Goal: Task Accomplishment & Management: Manage account settings

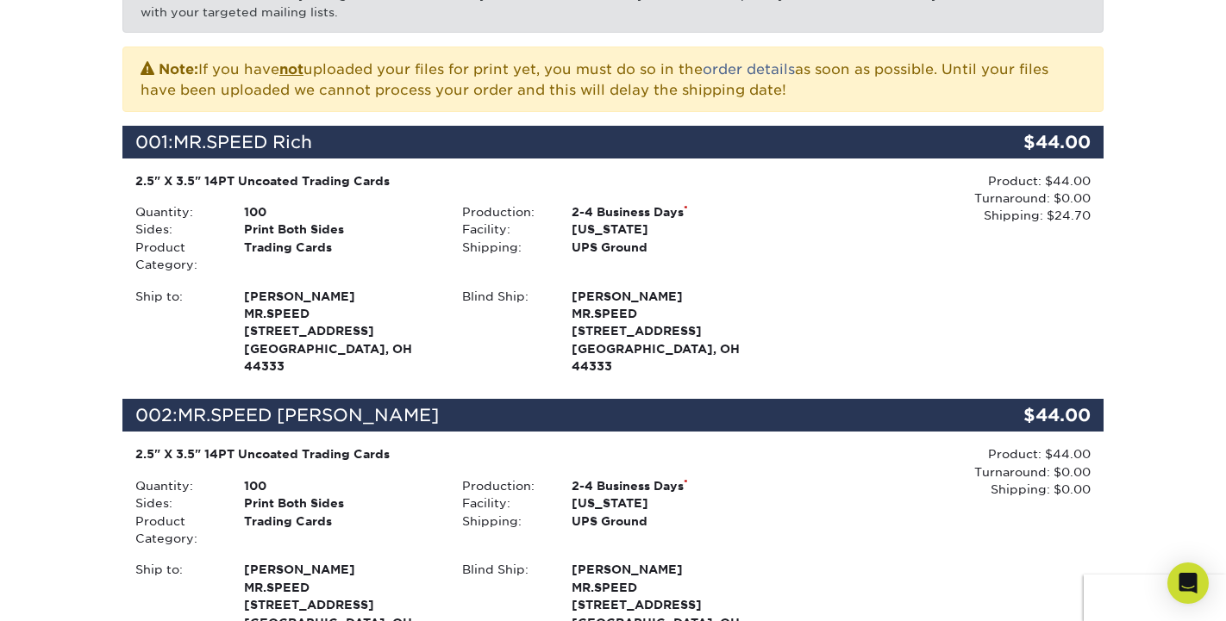
scroll to position [357, 0]
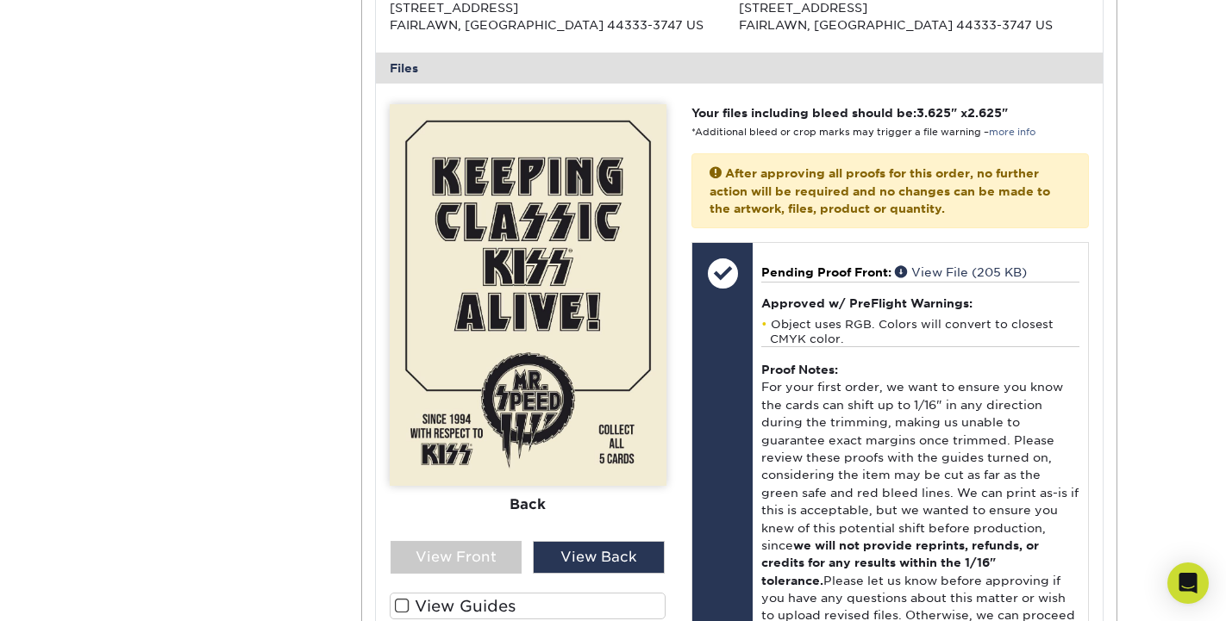
scroll to position [671, 0]
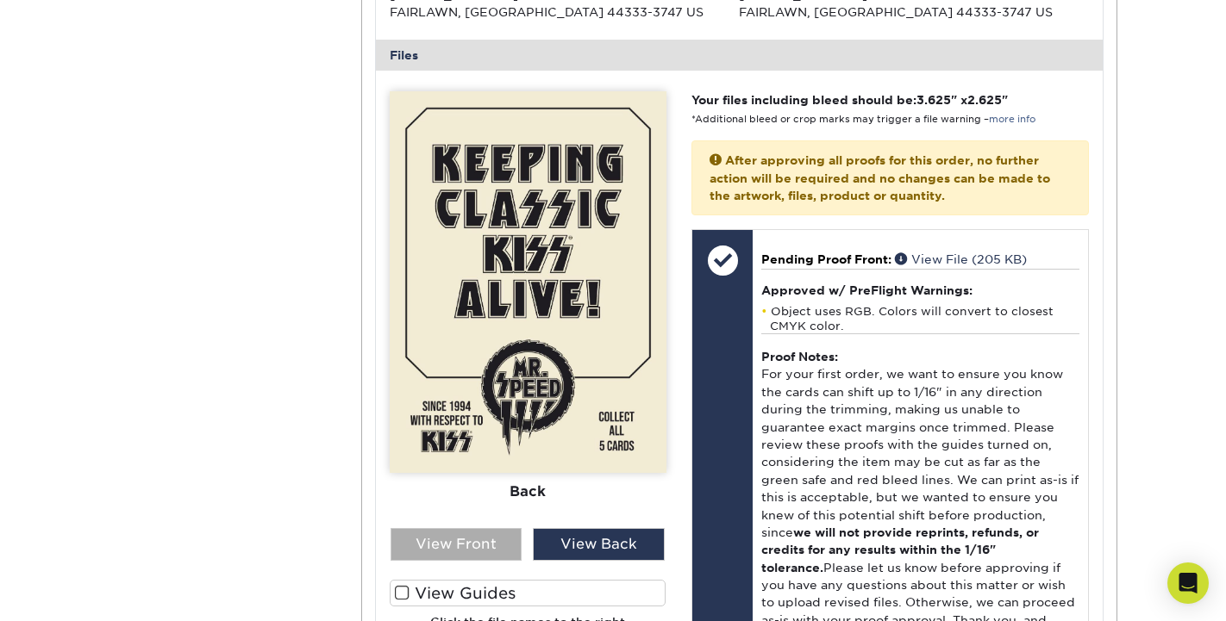
click at [508, 536] on div "View Front" at bounding box center [456, 544] width 132 height 33
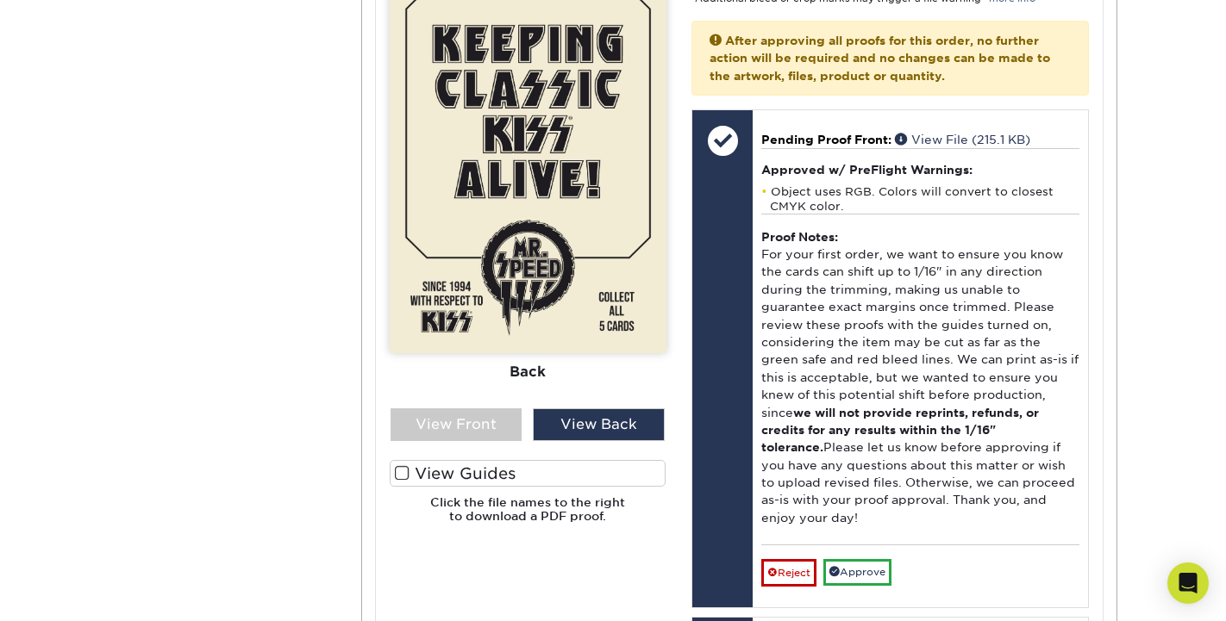
scroll to position [2454, 0]
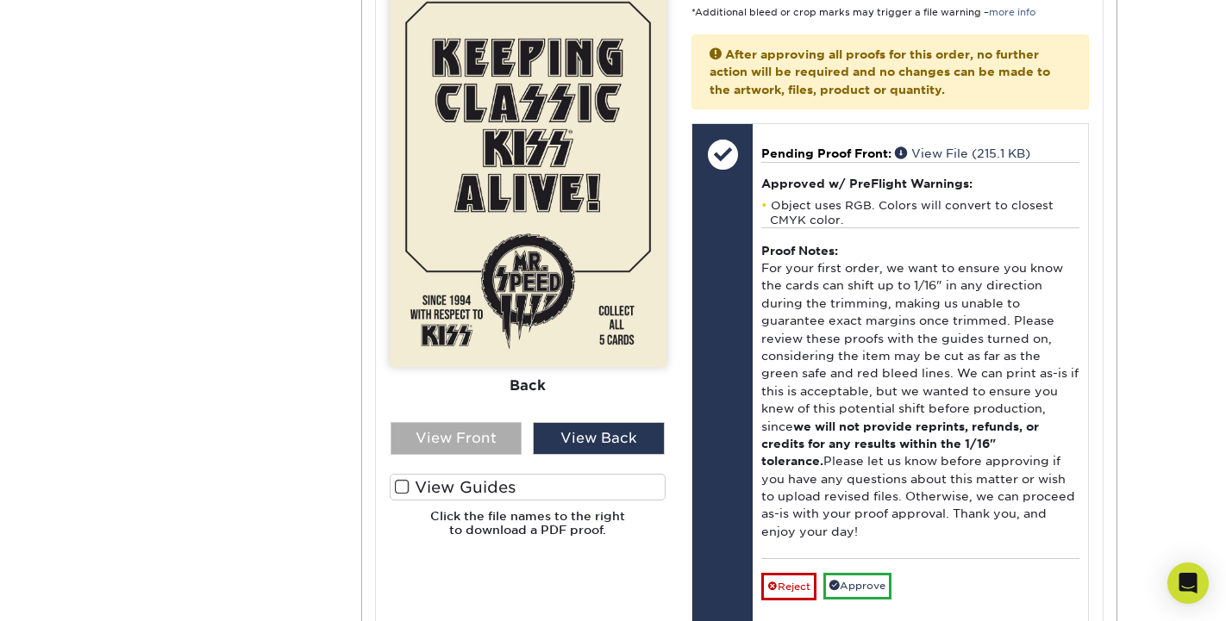
click at [464, 422] on div "View Front" at bounding box center [456, 438] width 132 height 33
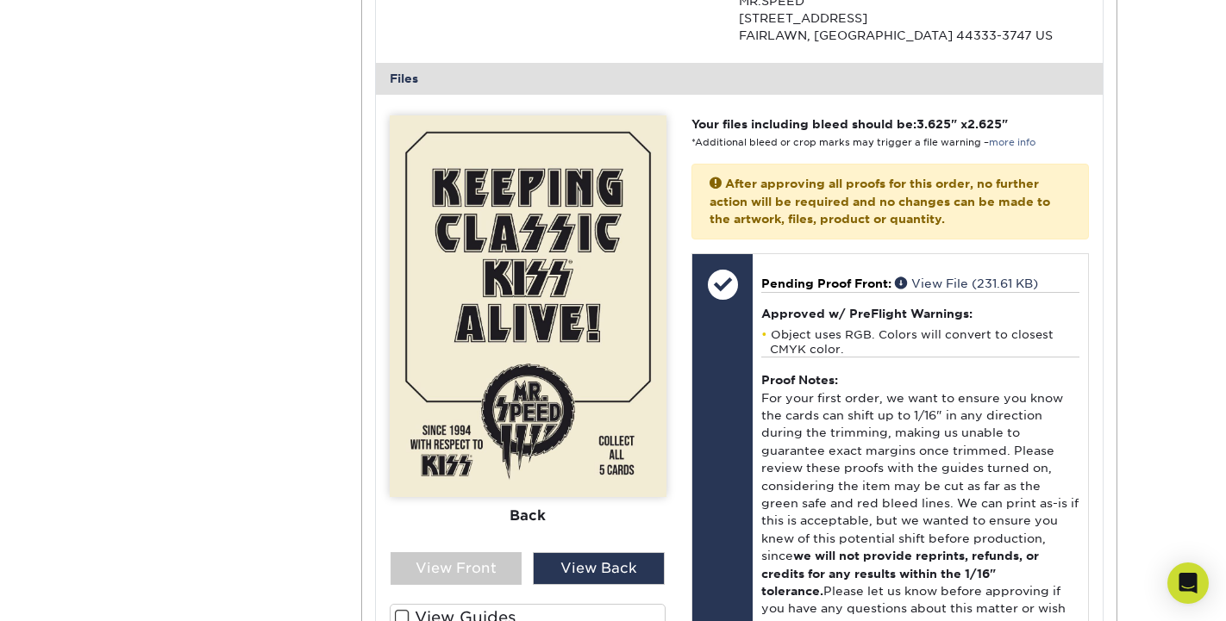
scroll to position [4006, 0]
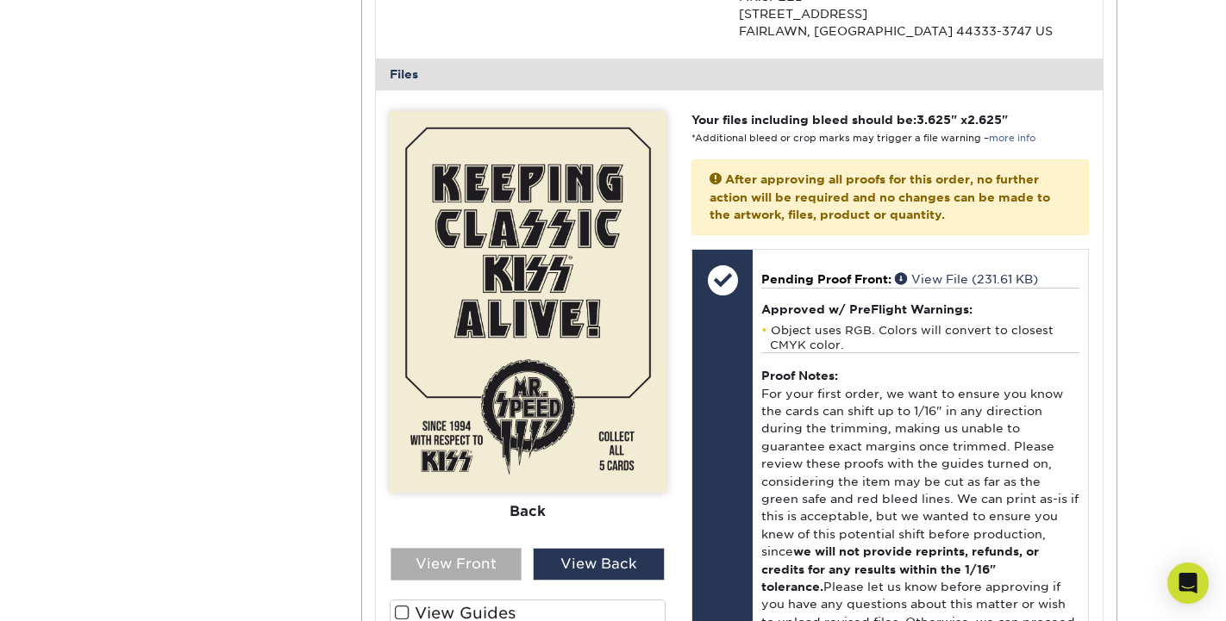
click at [453, 548] on div "View Front" at bounding box center [456, 564] width 132 height 33
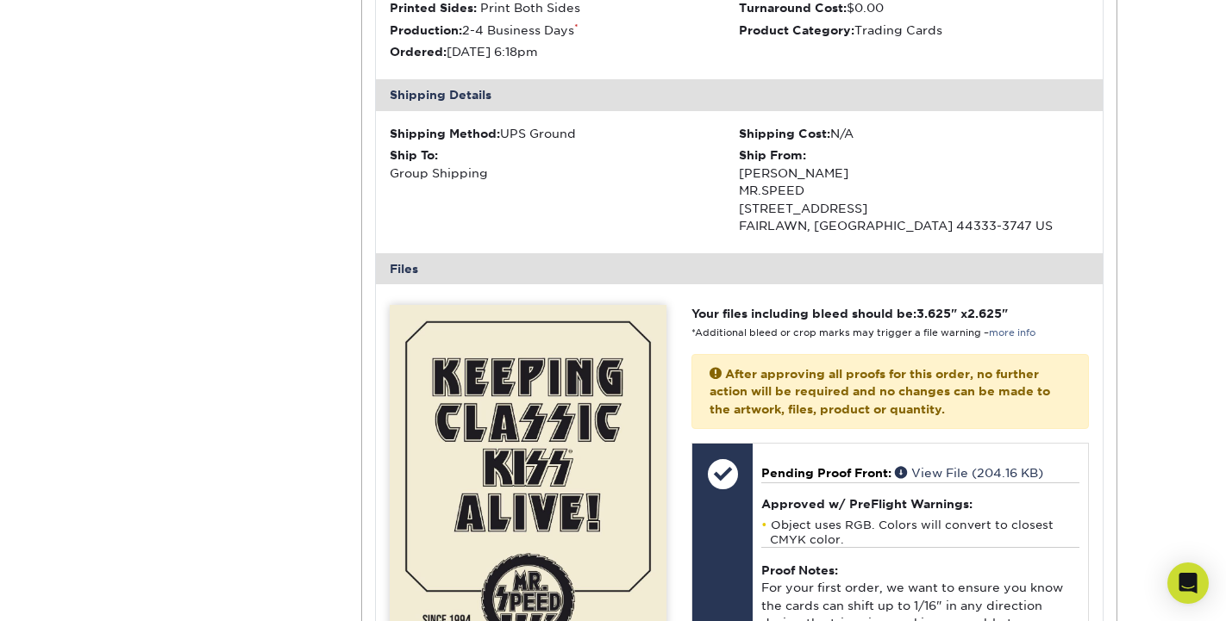
scroll to position [5522, 0]
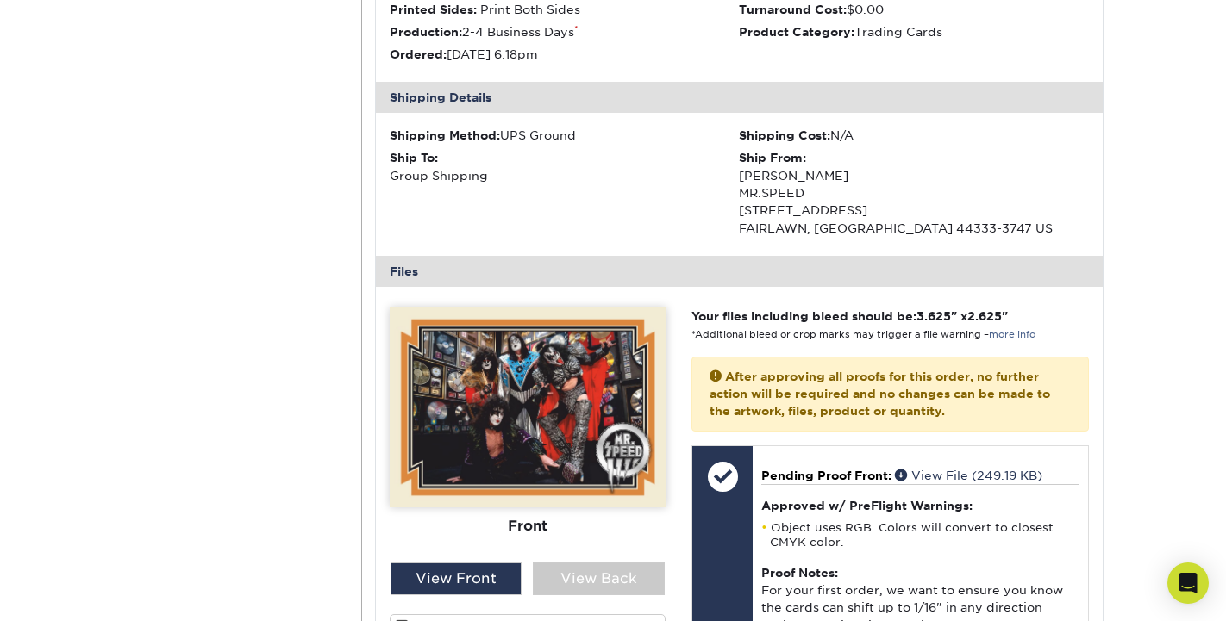
scroll to position [7179, 0]
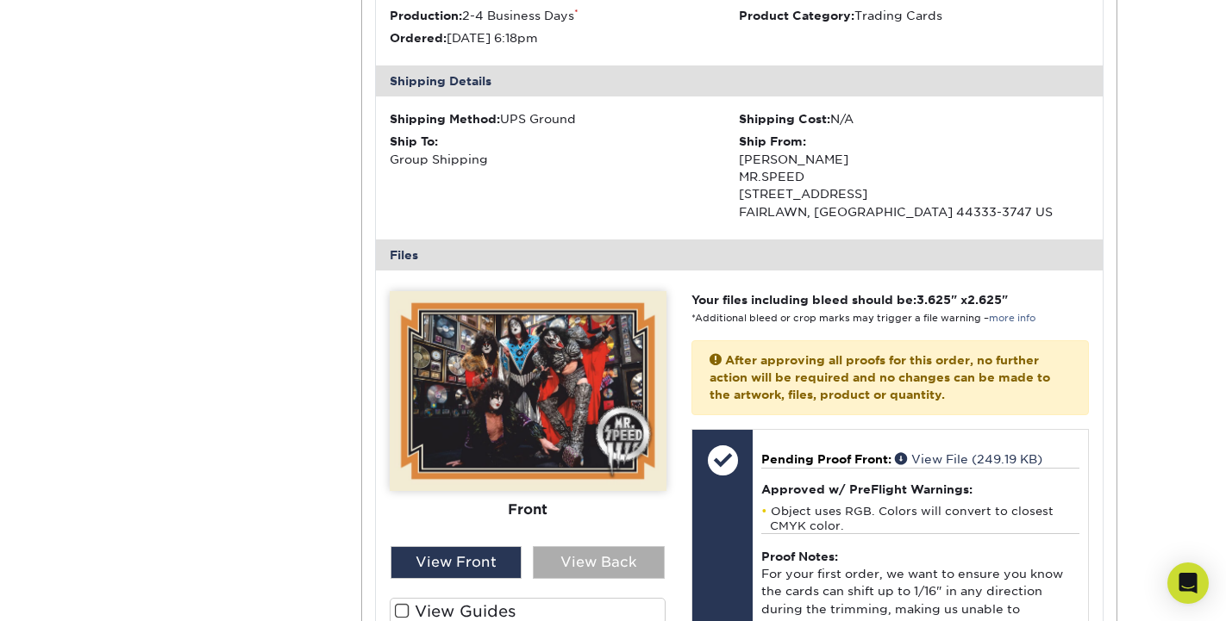
click at [598, 546] on div "View Back" at bounding box center [599, 562] width 132 height 33
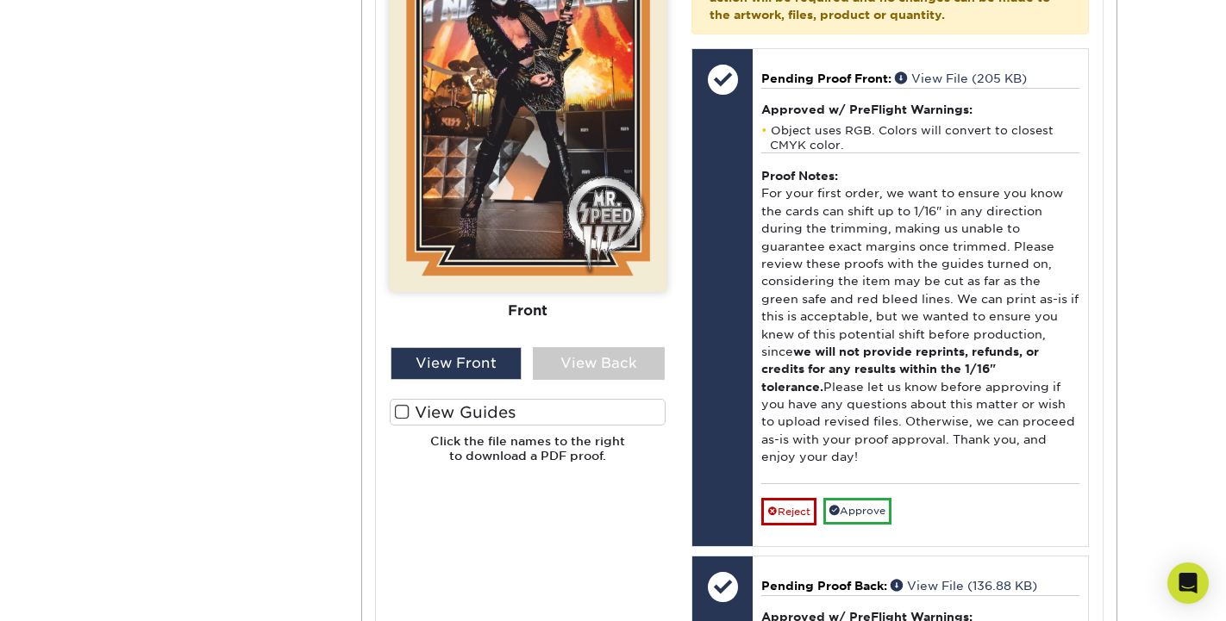
scroll to position [859, 0]
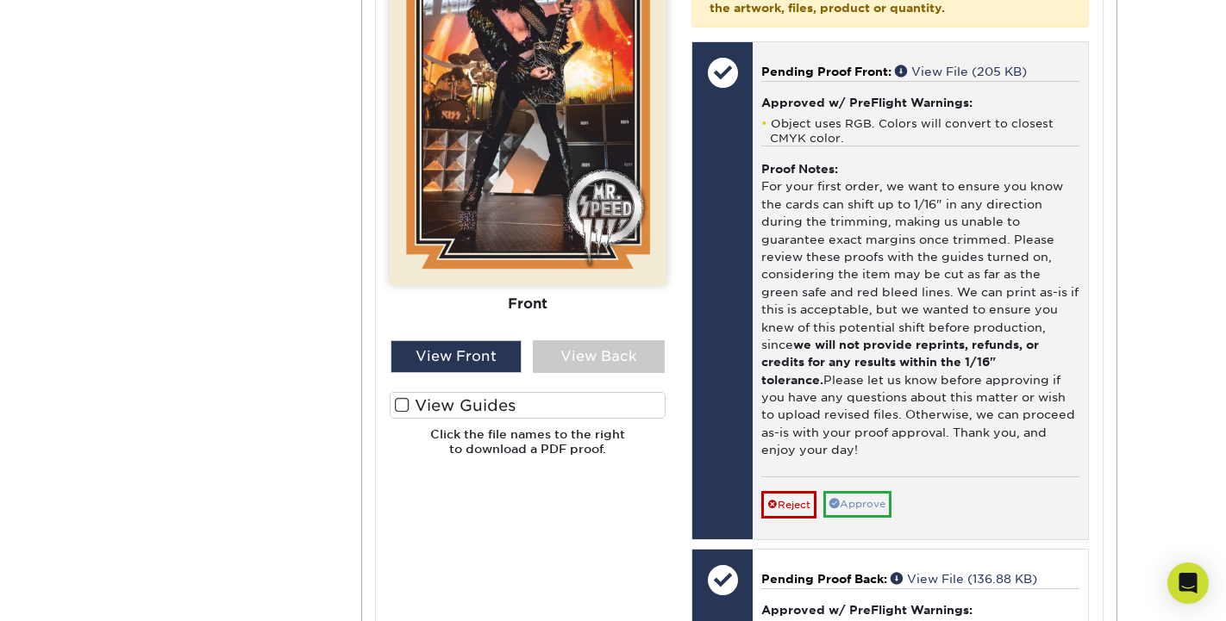
click at [888, 491] on link "Approve" at bounding box center [857, 504] width 68 height 27
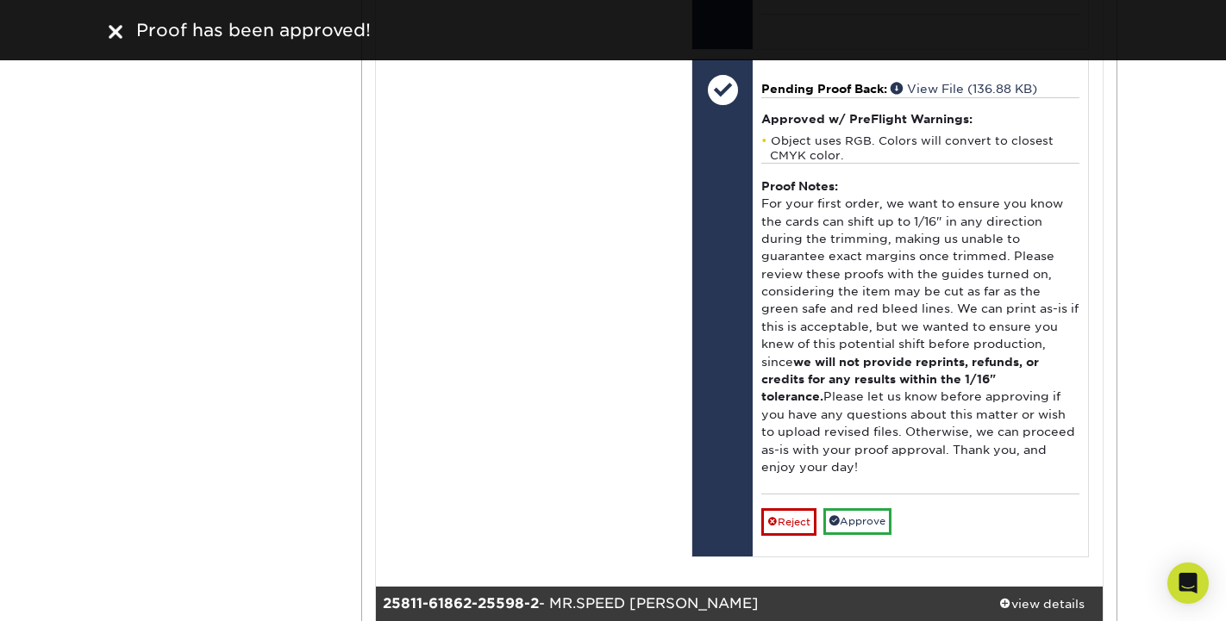
scroll to position [1348, 0]
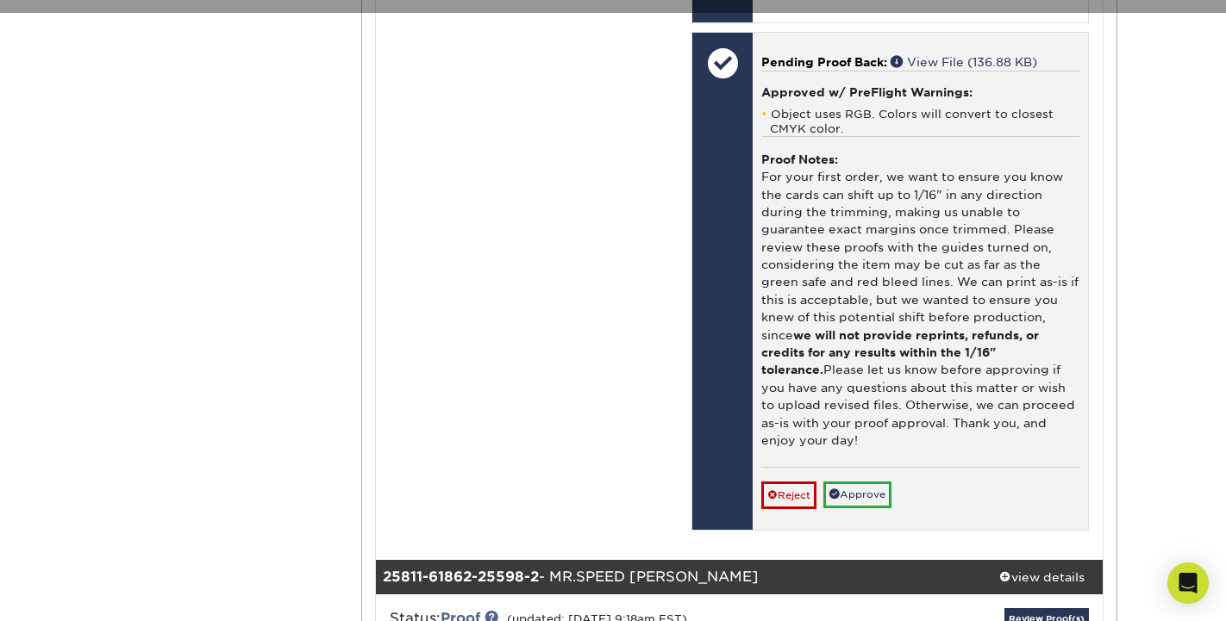
click at [859, 482] on link "Approve" at bounding box center [857, 495] width 68 height 27
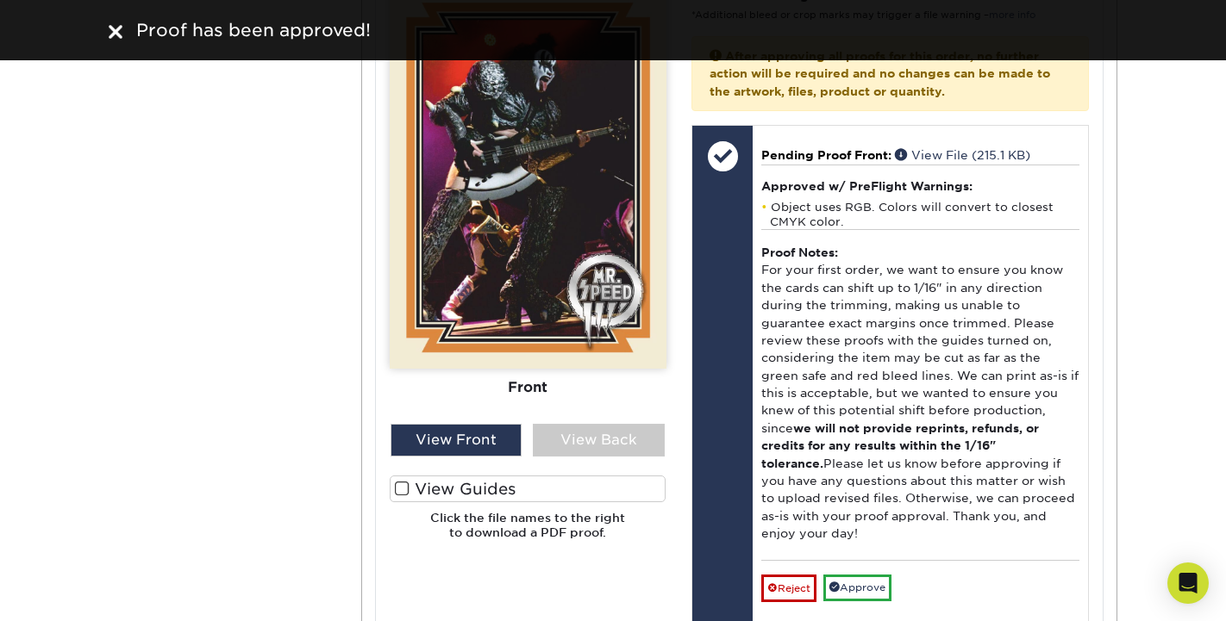
scroll to position [2395, 0]
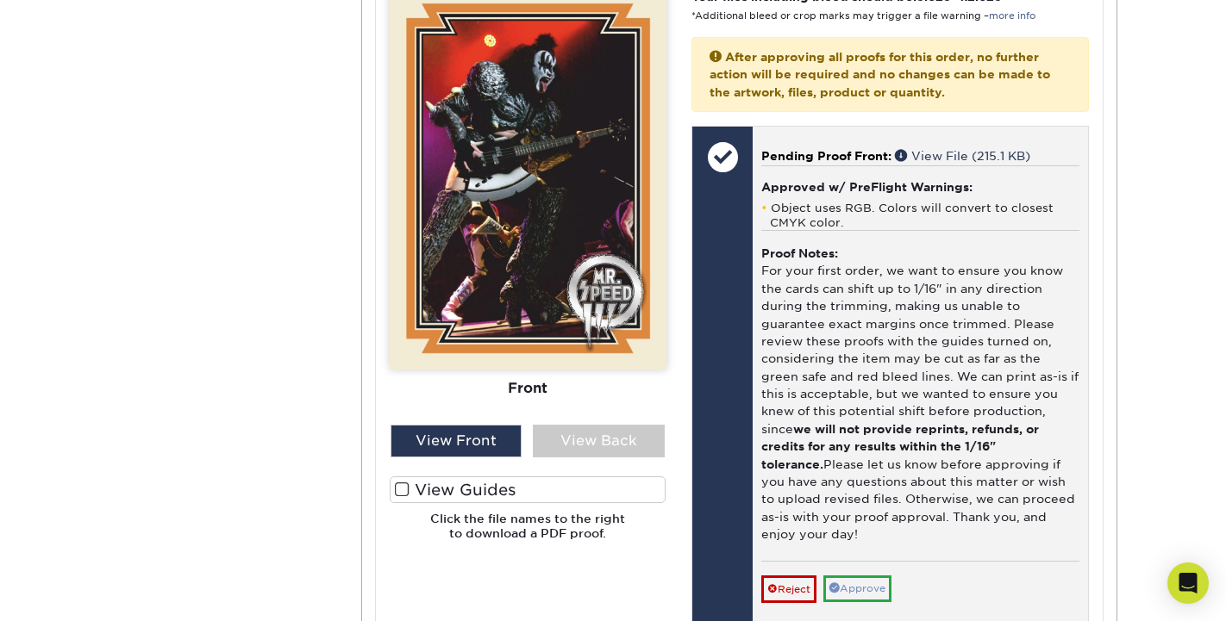
click at [876, 576] on link "Approve" at bounding box center [857, 589] width 68 height 27
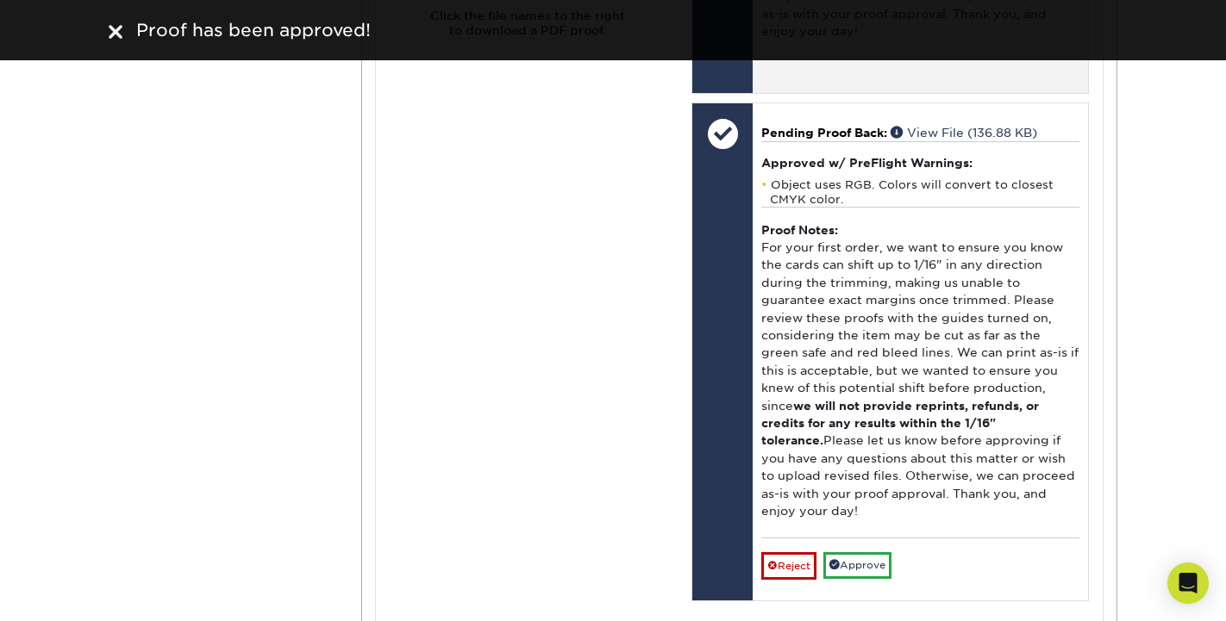
scroll to position [2914, 0]
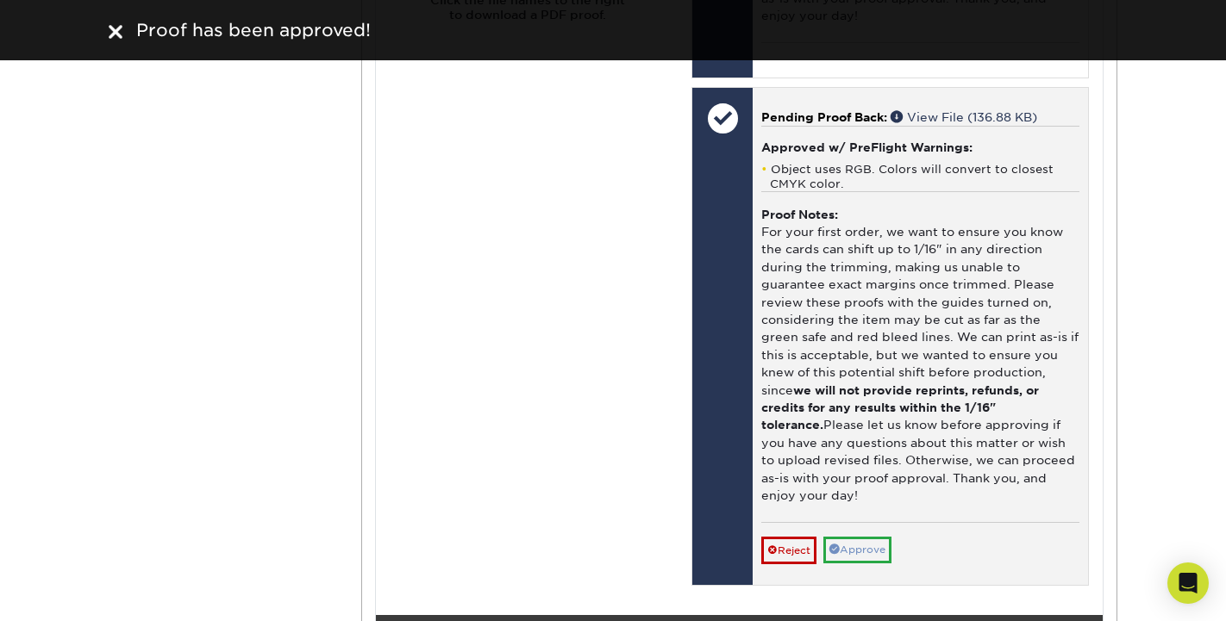
click at [876, 537] on link "Approve" at bounding box center [857, 550] width 68 height 27
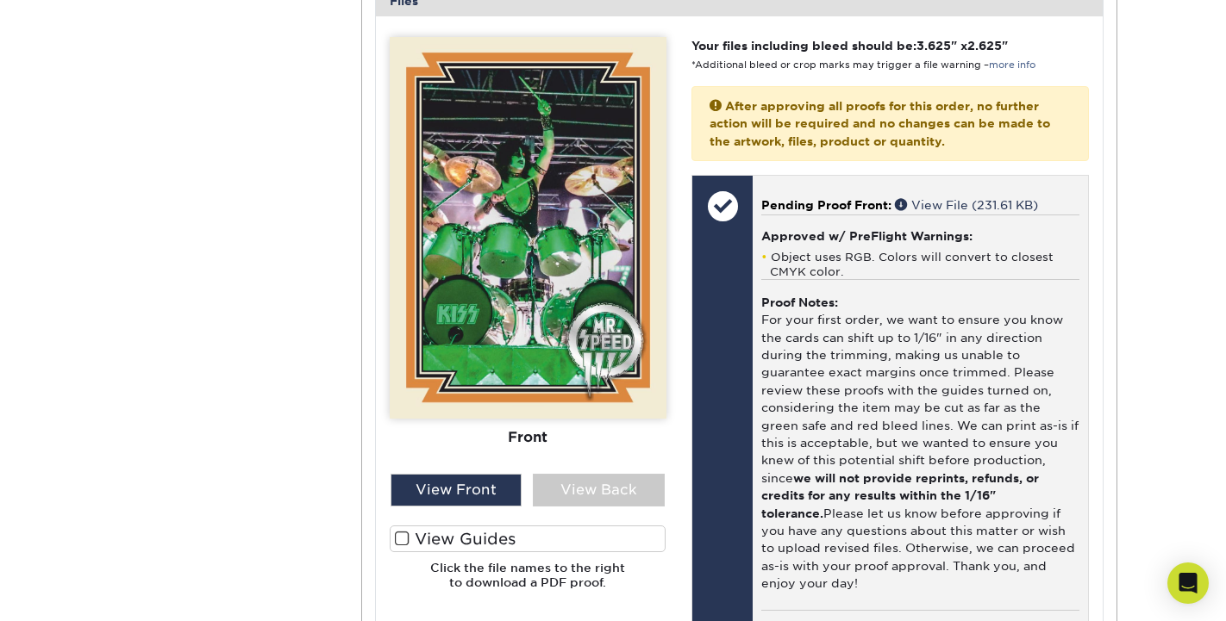
scroll to position [3974, 0]
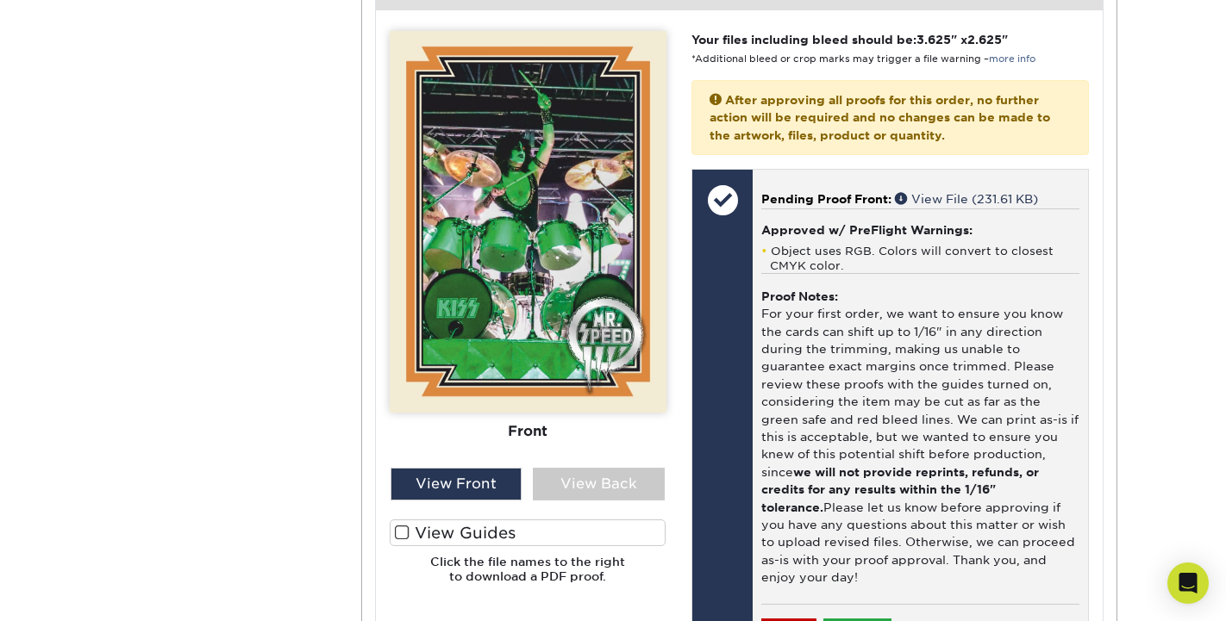
click at [879, 619] on link "Approve" at bounding box center [857, 632] width 68 height 27
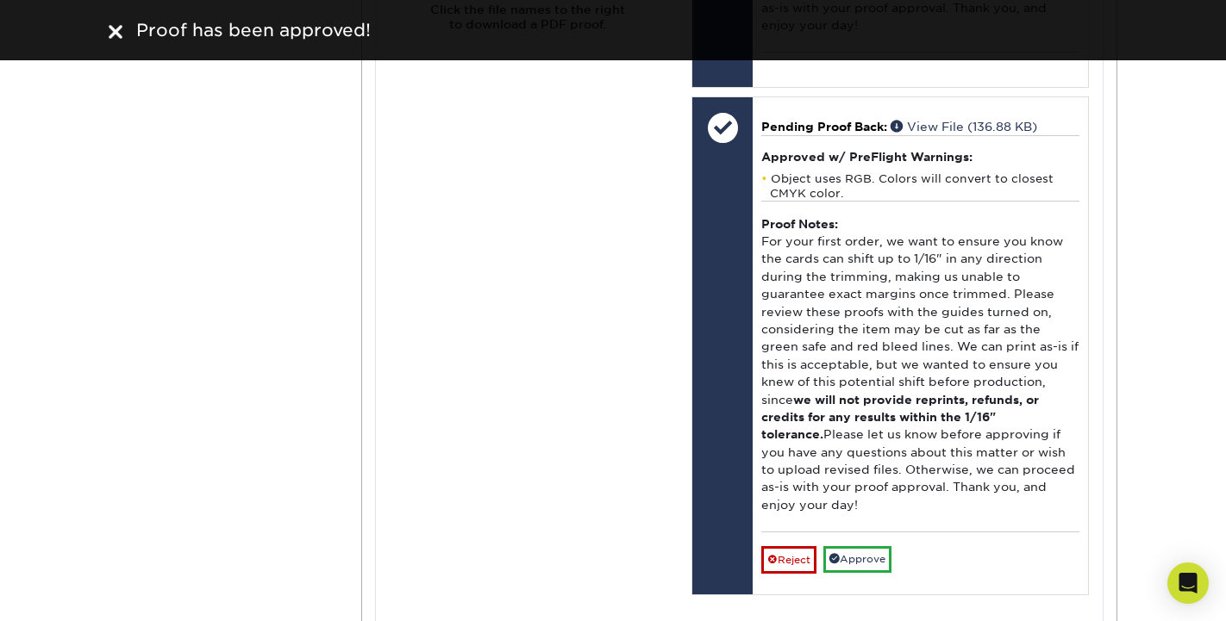
scroll to position [4528, 0]
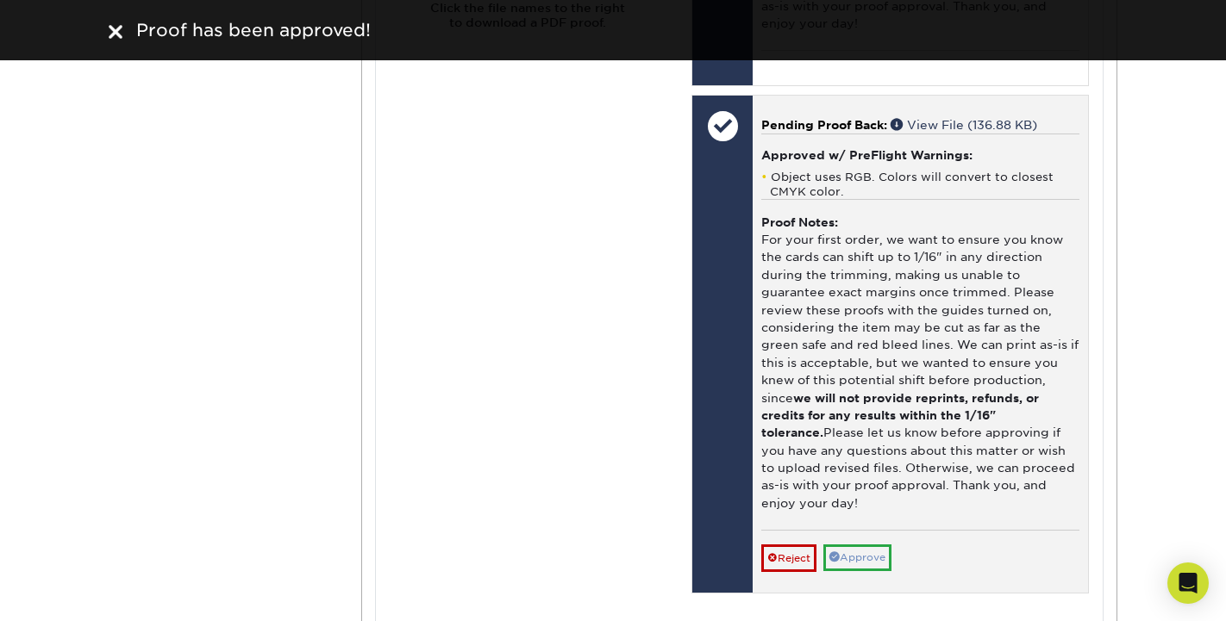
click at [883, 545] on link "Approve" at bounding box center [857, 558] width 68 height 27
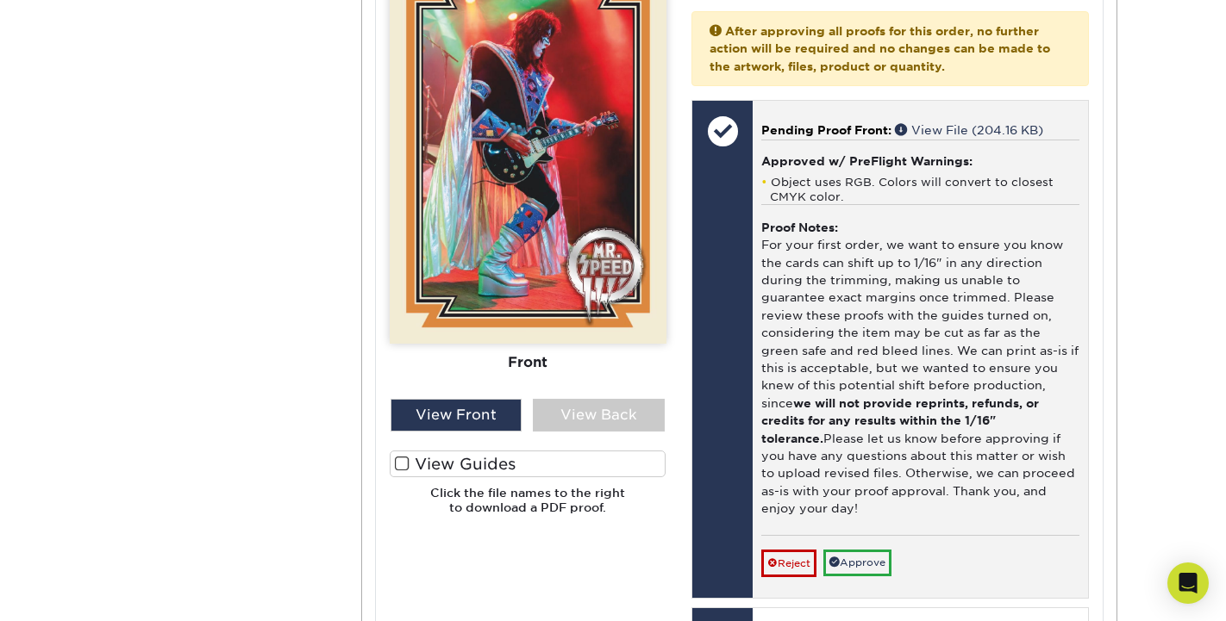
scroll to position [5667, 0]
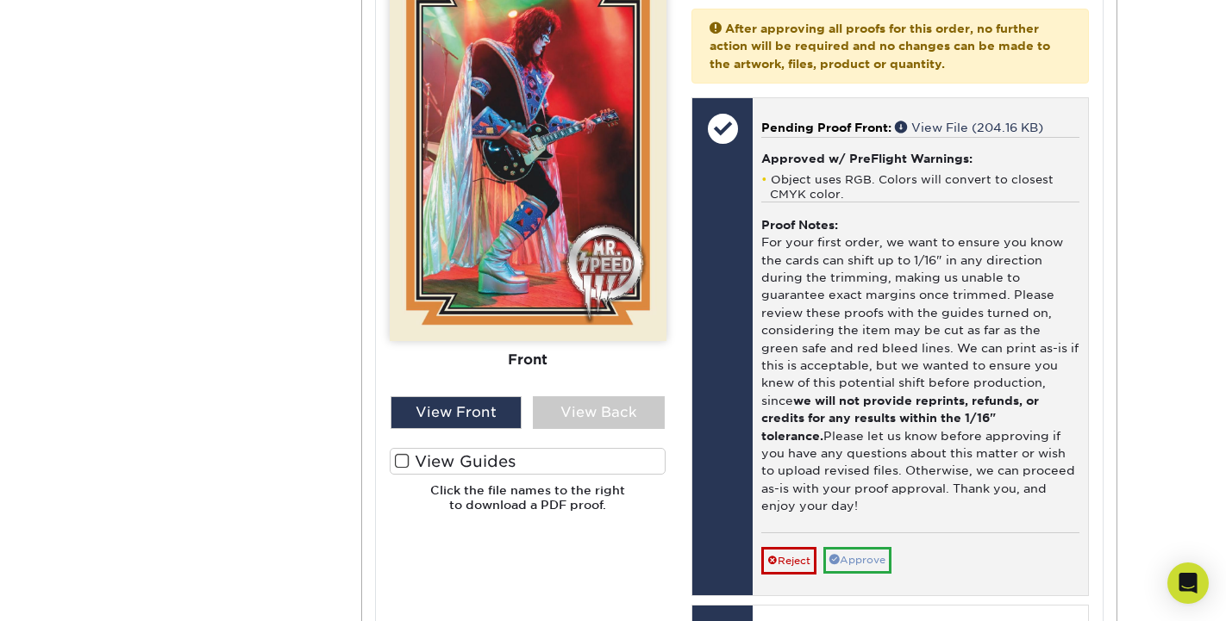
click at [862, 547] on link "Approve" at bounding box center [857, 560] width 68 height 27
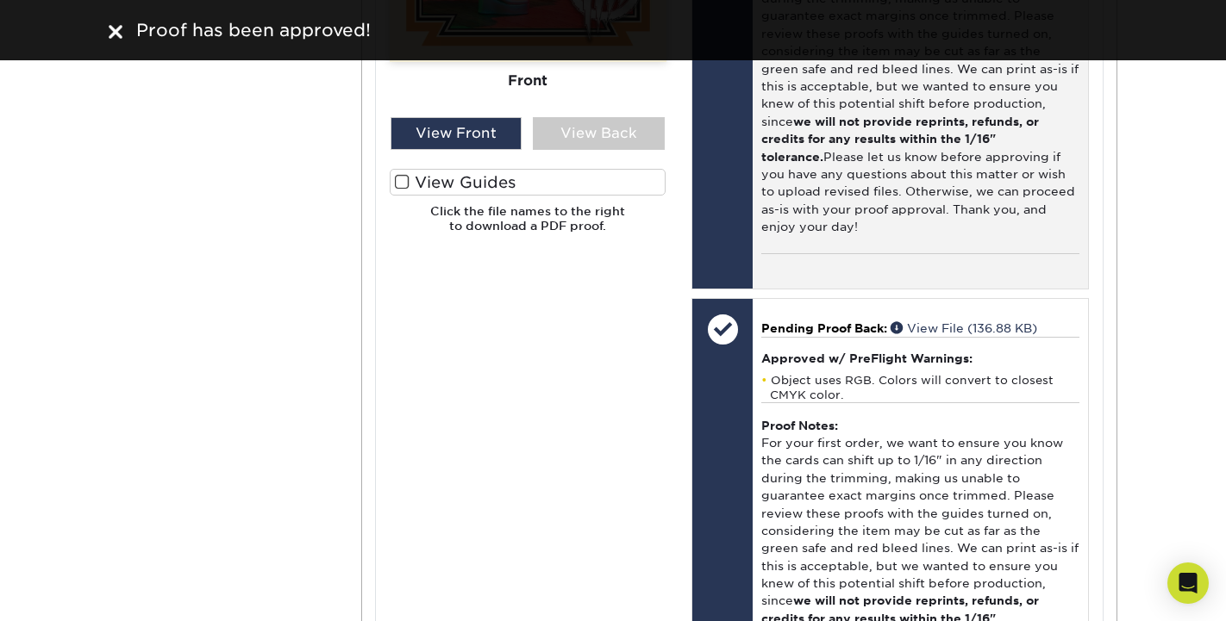
scroll to position [5950, 0]
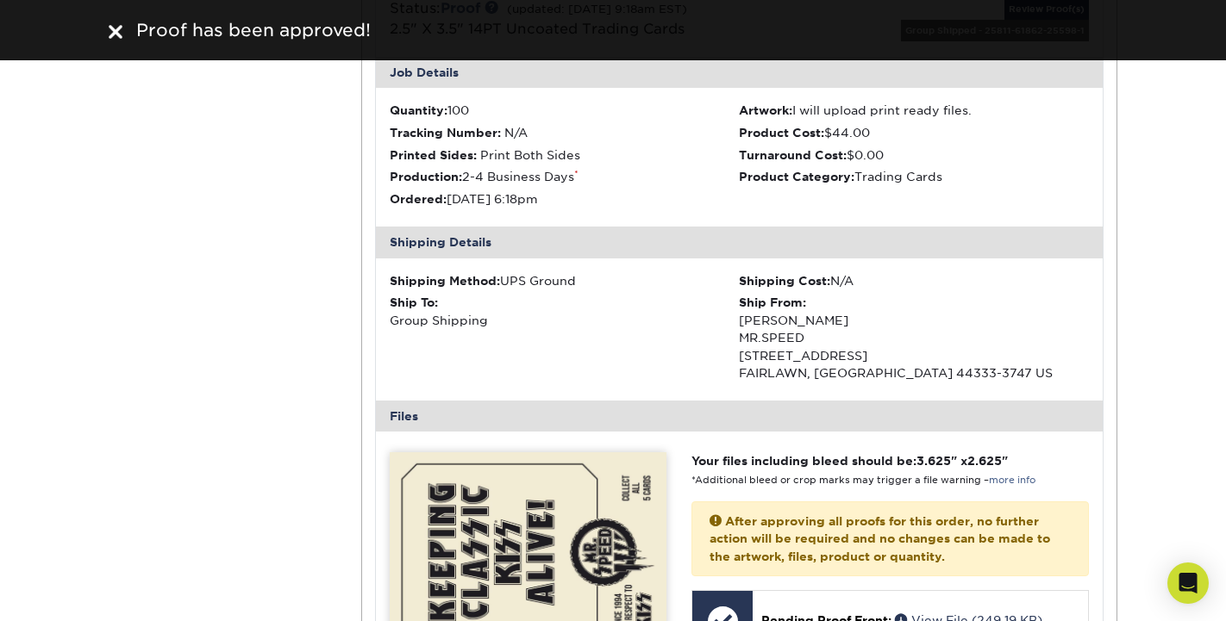
scroll to position [6796, 0]
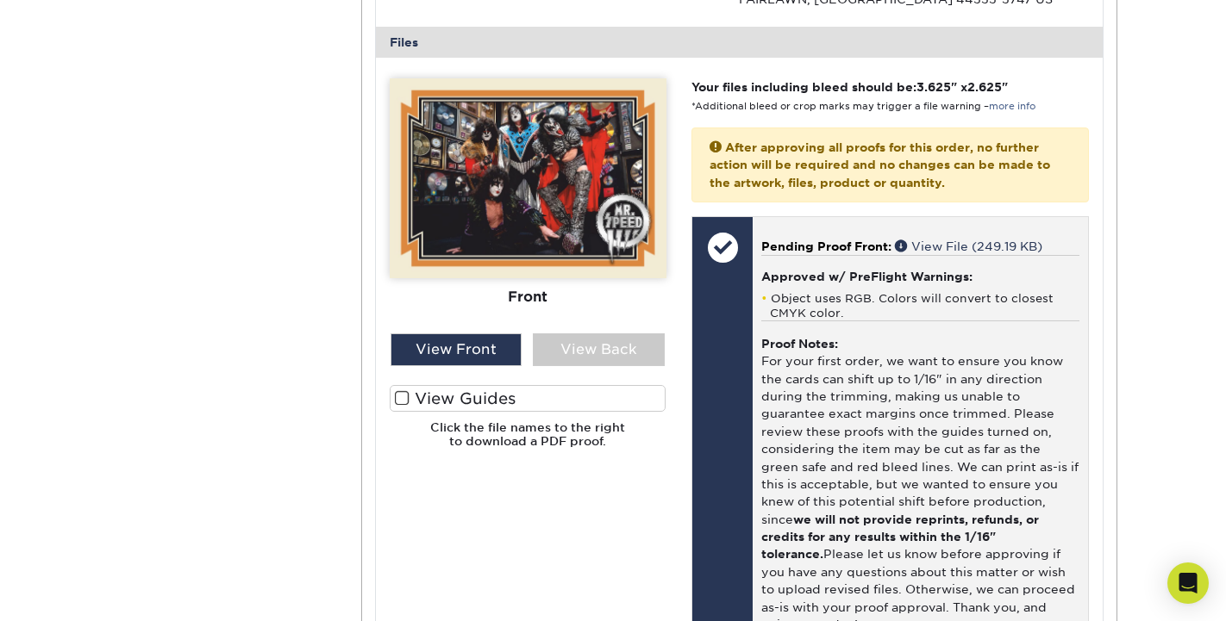
scroll to position [7170, 0]
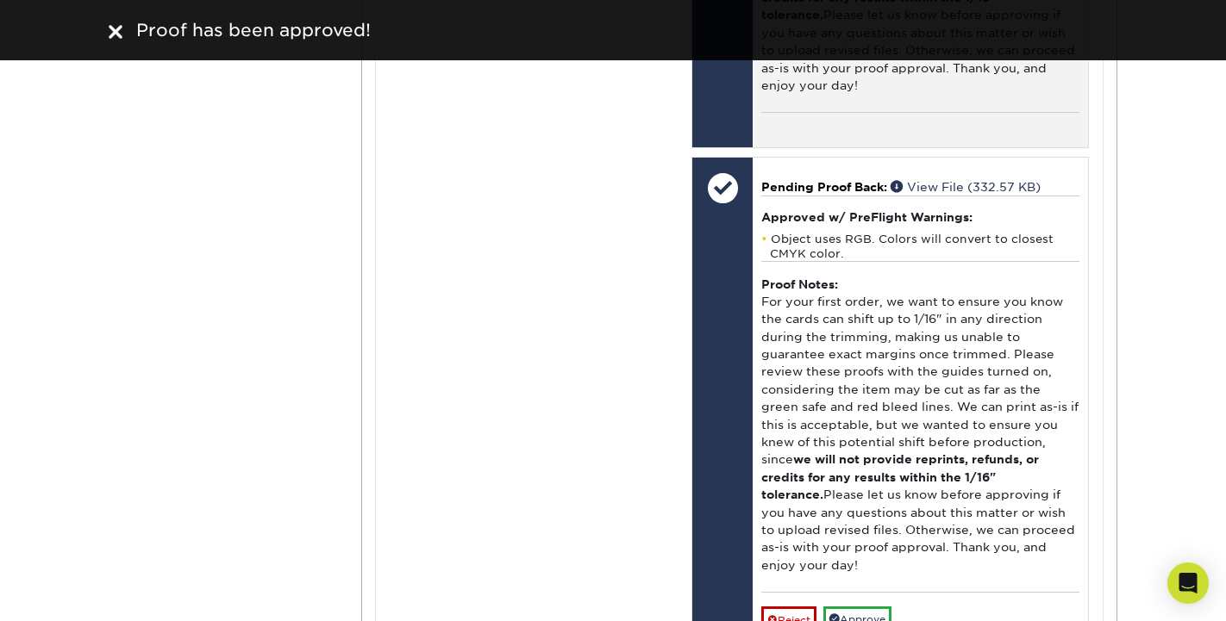
scroll to position [7735, 0]
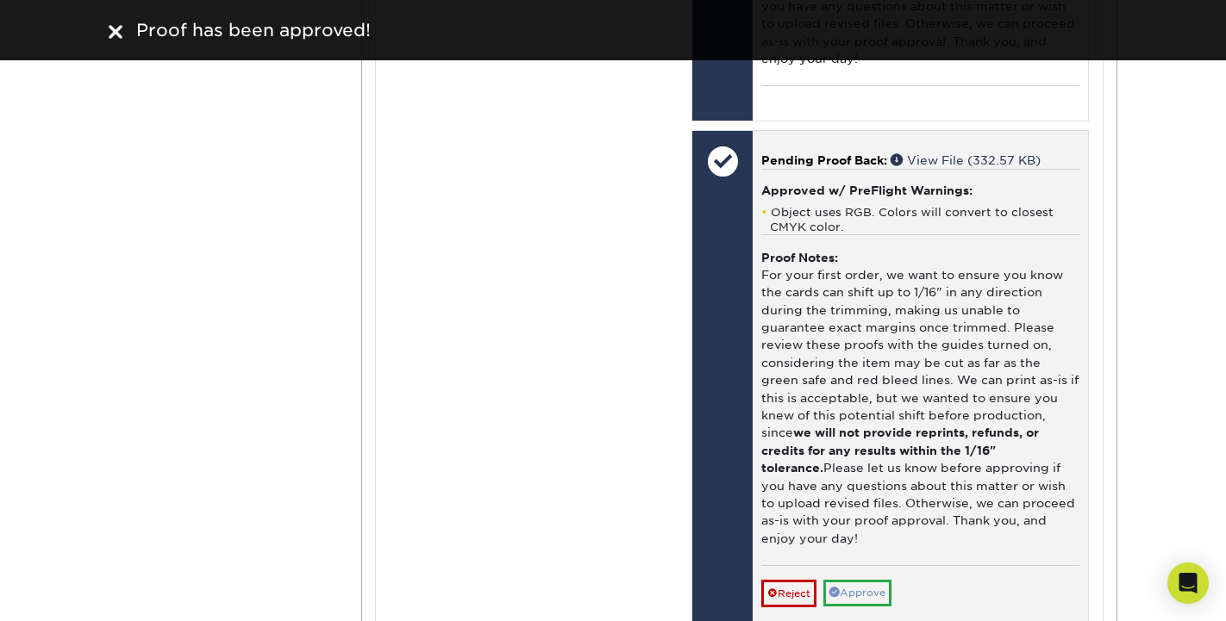
click at [877, 580] on link "Approve" at bounding box center [857, 593] width 68 height 27
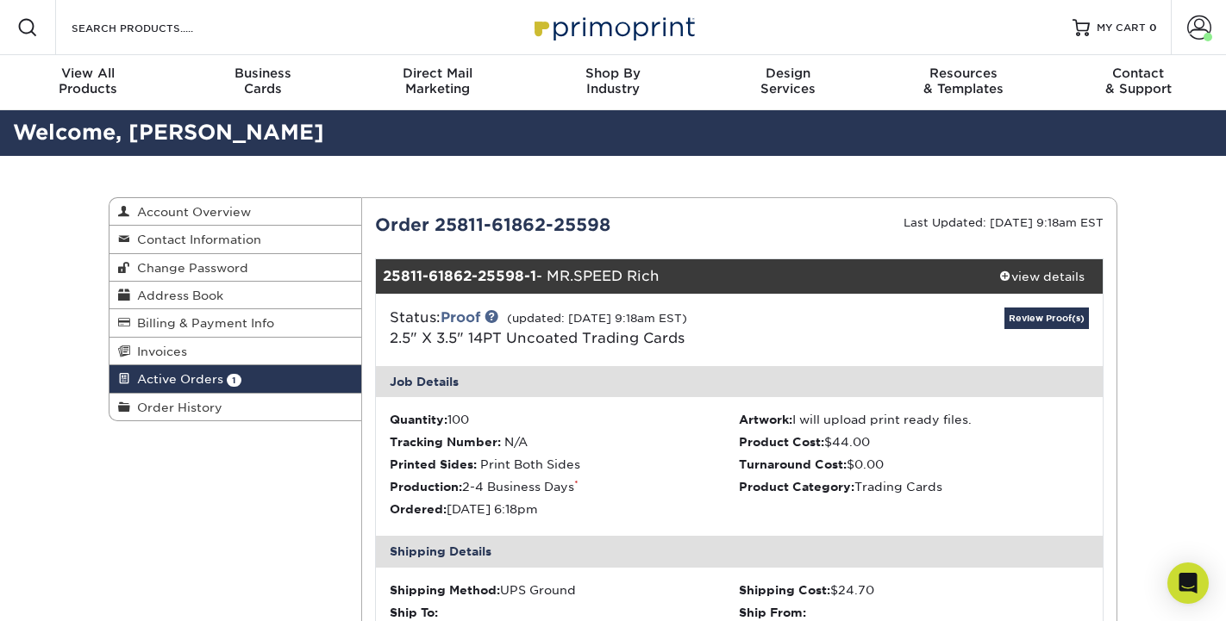
scroll to position [0, 0]
